Goal: Navigation & Orientation: Understand site structure

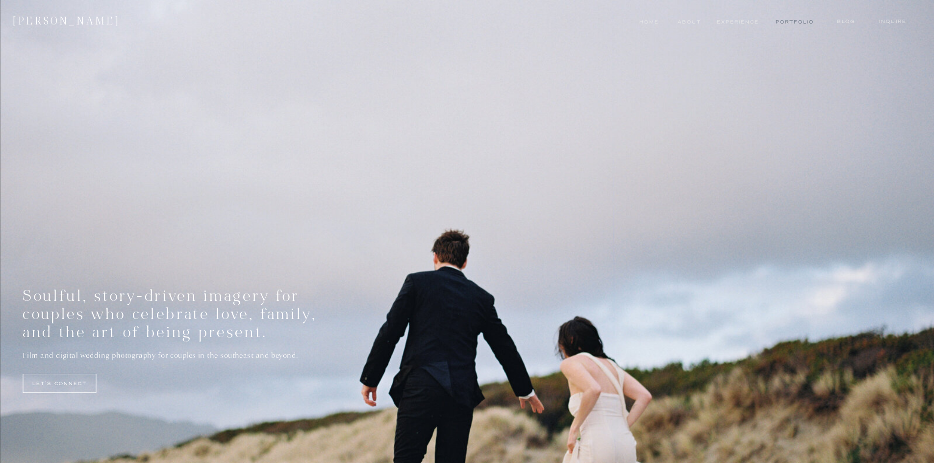
click at [809, 21] on nav "Portfolio" at bounding box center [794, 22] width 37 height 8
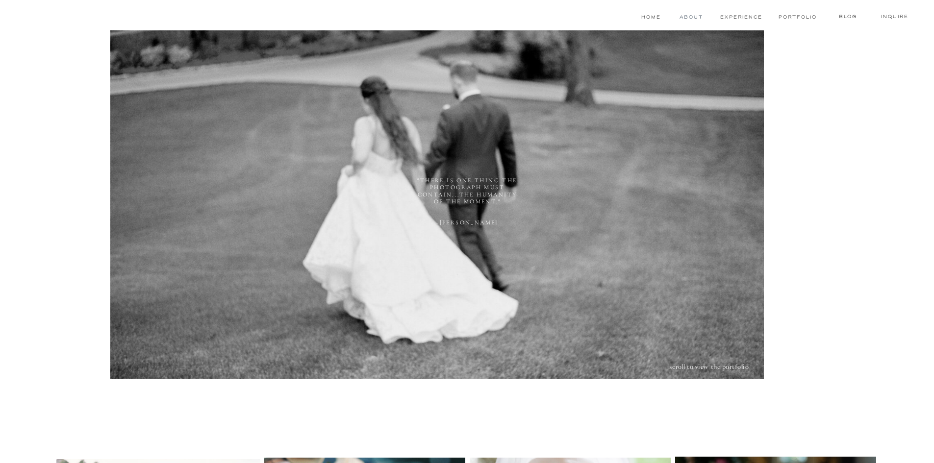
click at [688, 13] on nav "About" at bounding box center [691, 17] width 22 height 8
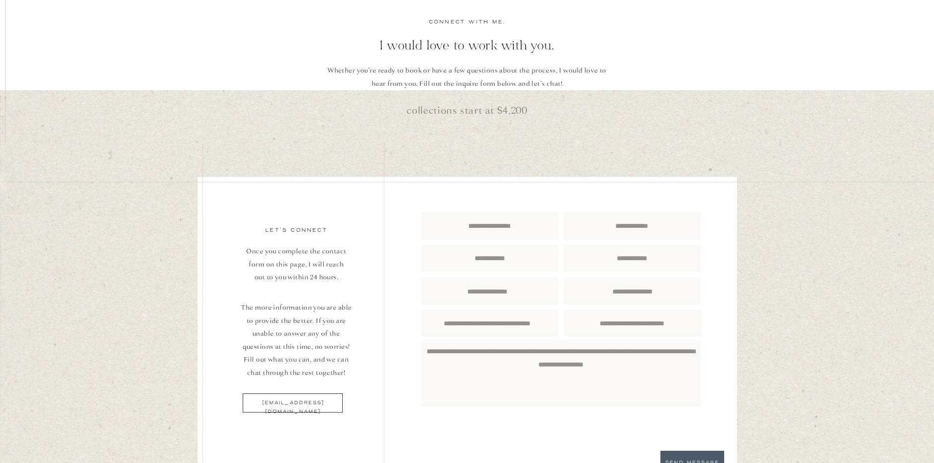
scroll to position [1520, 0]
